Goal: Transaction & Acquisition: Purchase product/service

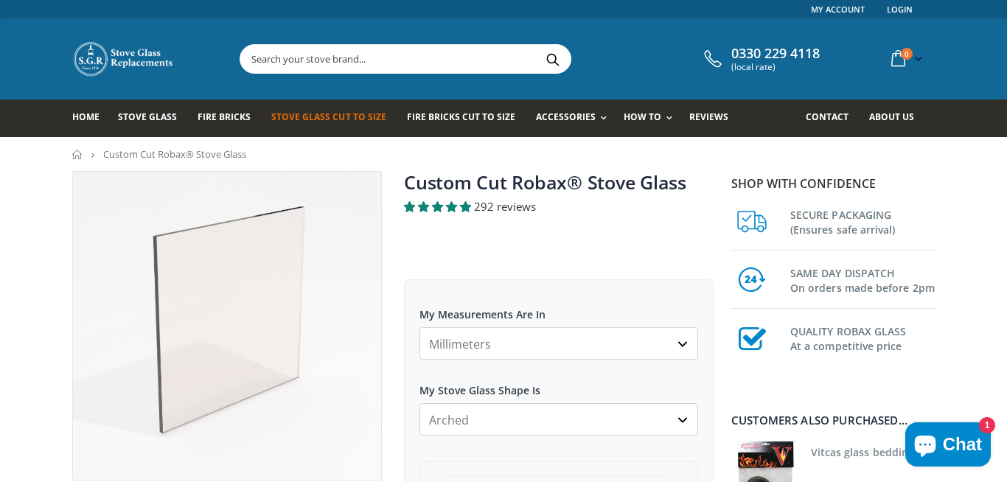
select select "arched"
click at [457, 46] on input "text" at bounding box center [487, 59] width 495 height 28
type input "franco"
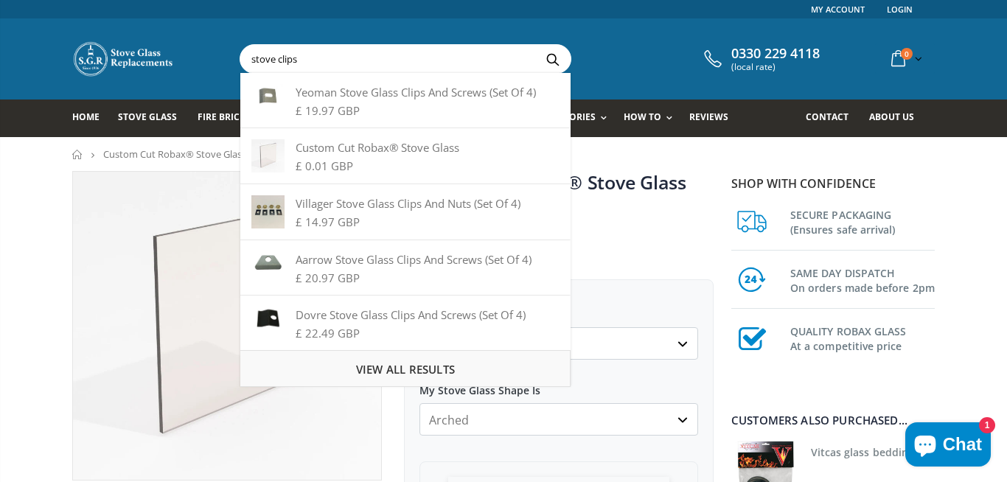
type input "stove clips"
click at [368, 360] on div "View all results" at bounding box center [405, 368] width 330 height 37
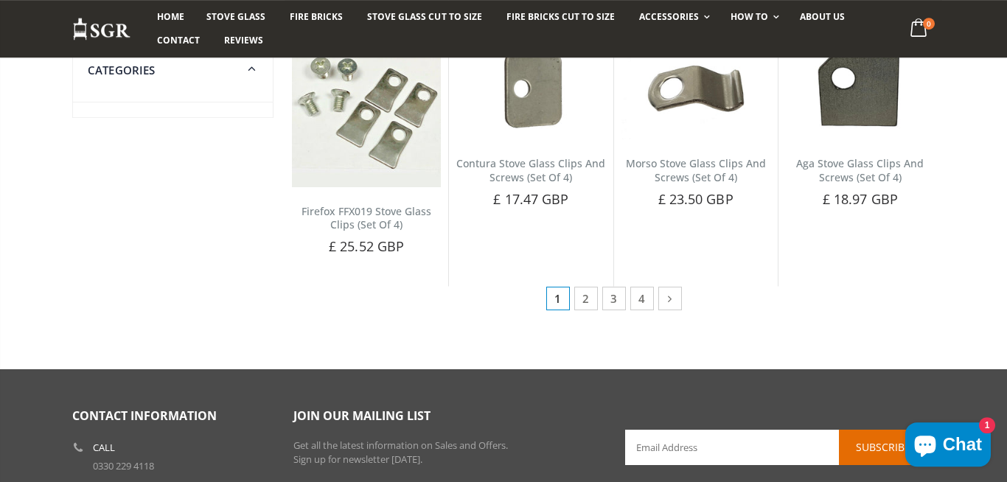
scroll to position [814, 0]
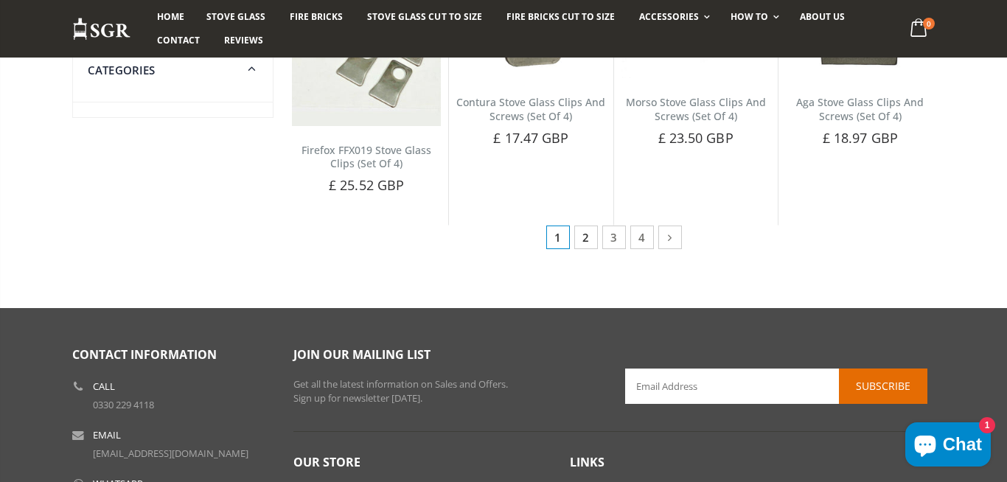
click at [586, 248] on link "2" at bounding box center [586, 238] width 24 height 24
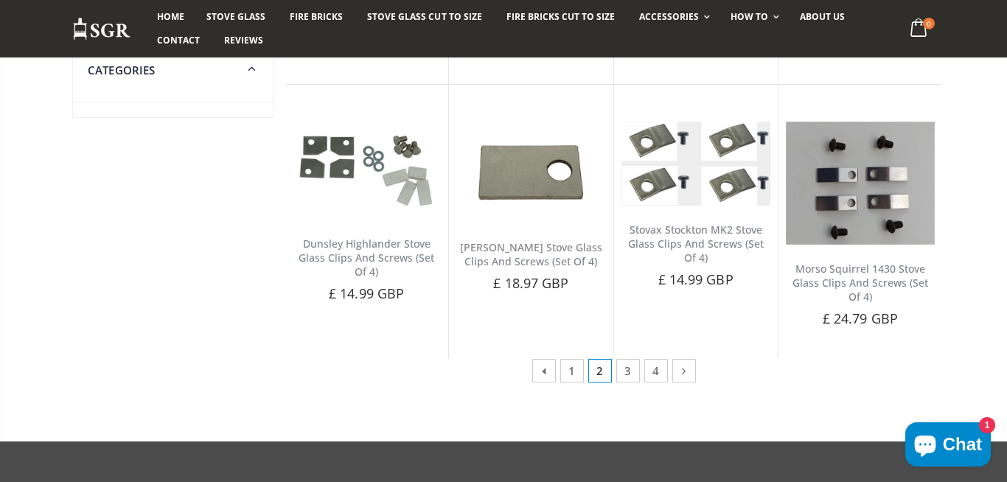
scroll to position [712, 0]
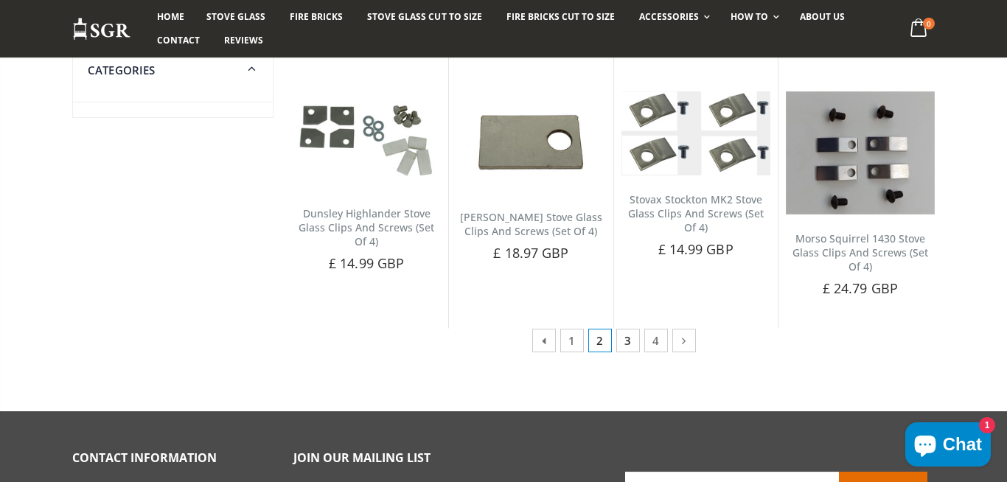
click at [619, 335] on link "3" at bounding box center [628, 341] width 24 height 24
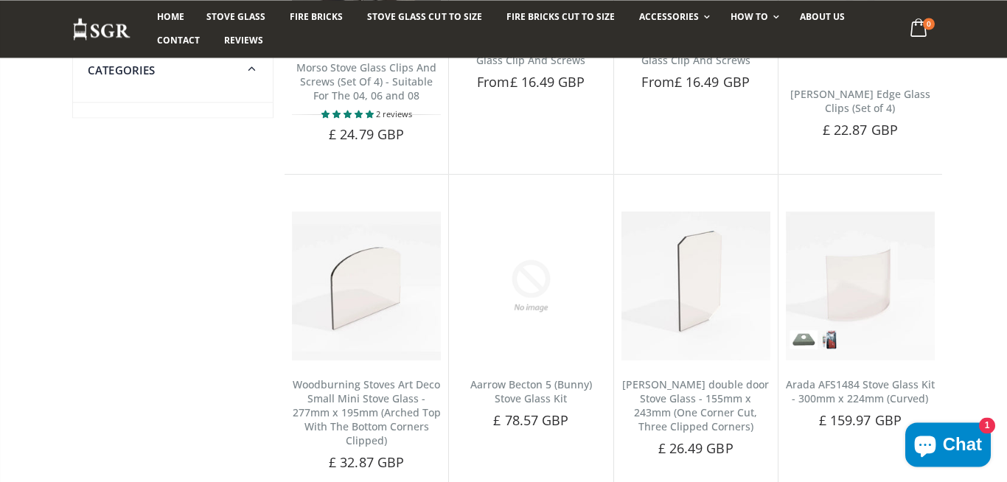
scroll to position [712, 0]
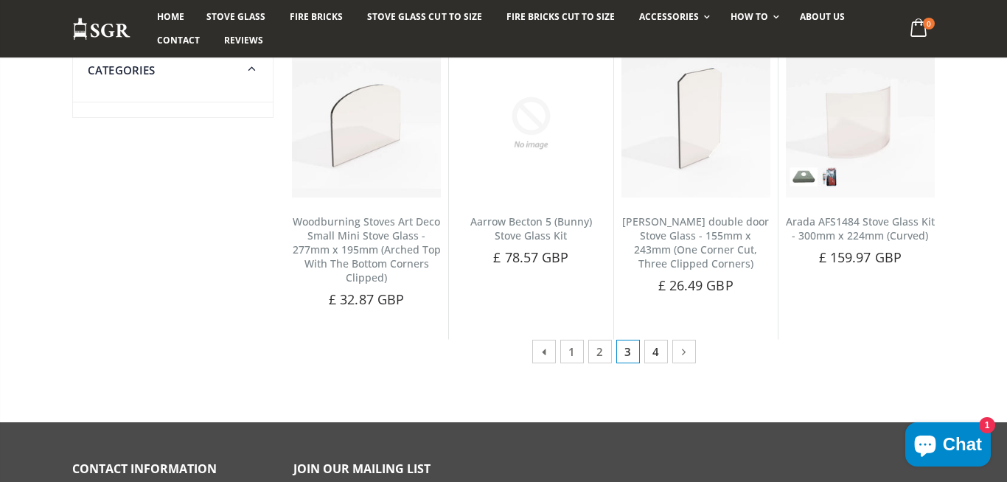
click at [653, 353] on link "4" at bounding box center [656, 352] width 24 height 24
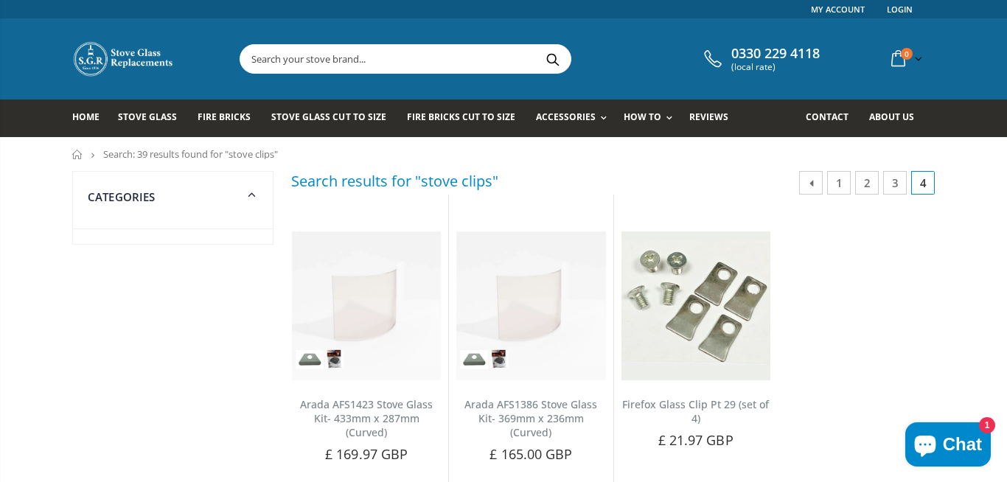
click at [349, 59] on input "text" at bounding box center [487, 59] width 495 height 28
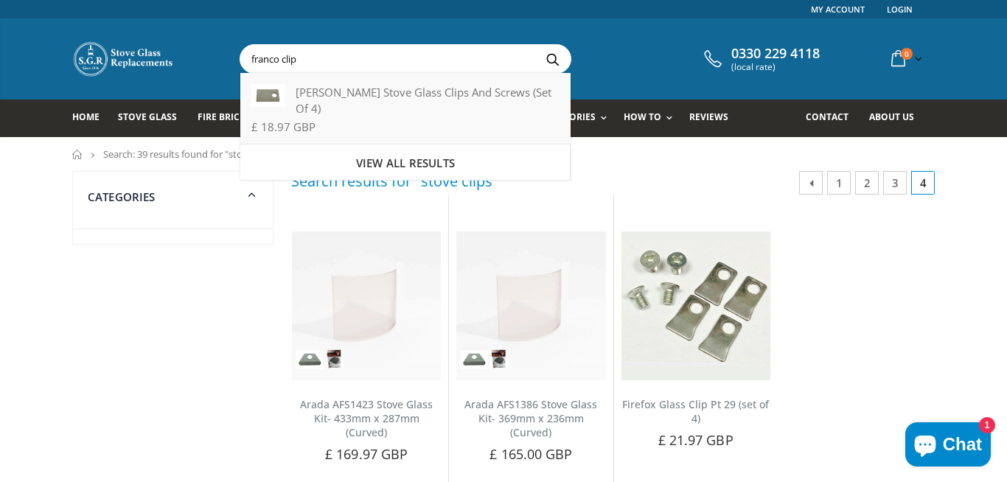
type input "franco clip"
click at [288, 111] on div "Franco Belge Stove Glass Clips And Screws (Set Of 4)" at bounding box center [404, 100] width 307 height 32
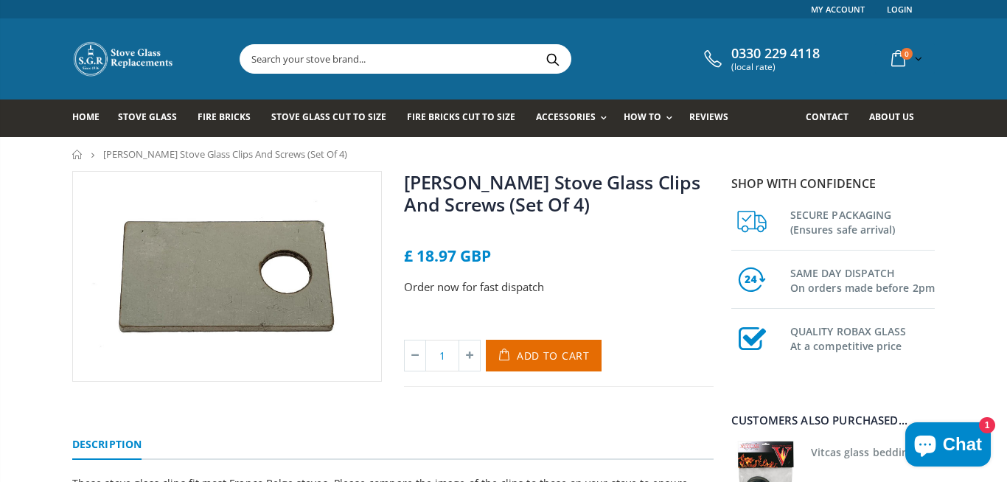
click at [360, 41] on div "0330 229 4118 (local rate) 0 item(s) 0 item(s) You have no items in your shoppi…" at bounding box center [503, 58] width 885 height 81
click at [355, 59] on input "text" at bounding box center [487, 59] width 495 height 28
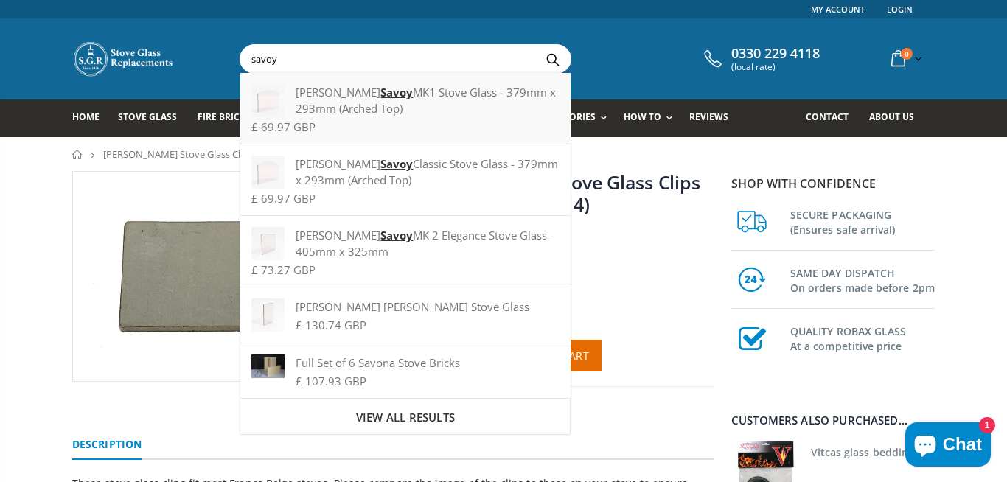
type input "savoy"
click at [458, 122] on div "£ 69.97 GBP" at bounding box center [404, 127] width 307 height 11
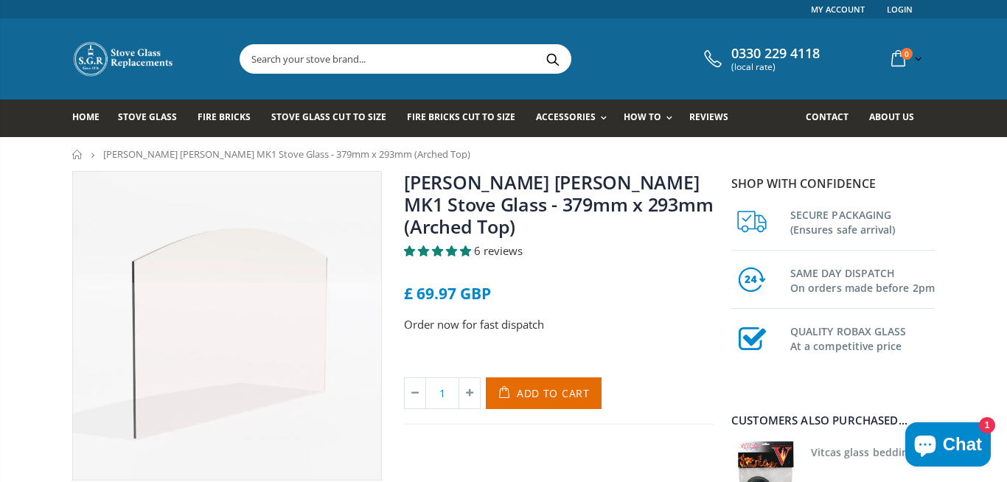
click at [407, 66] on input "text" at bounding box center [487, 59] width 495 height 28
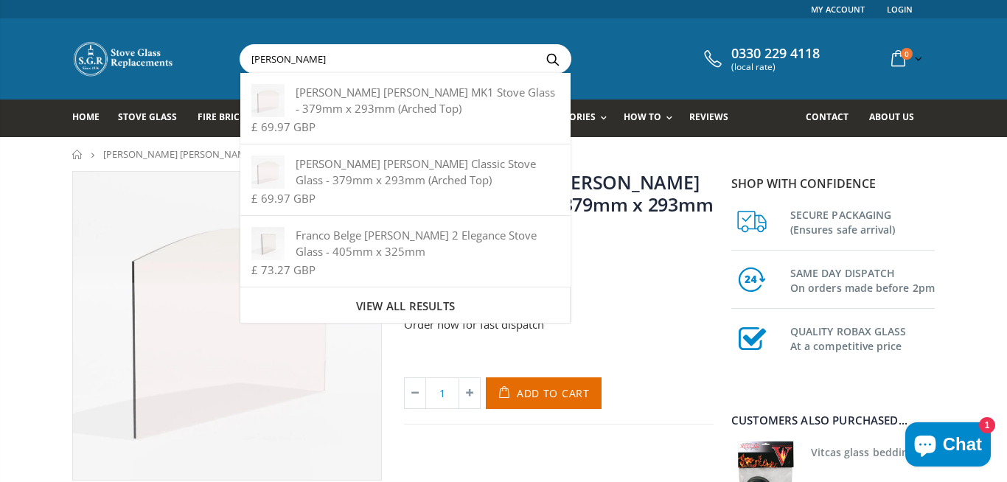
type input "[PERSON_NAME]"
